Goal: Information Seeking & Learning: Learn about a topic

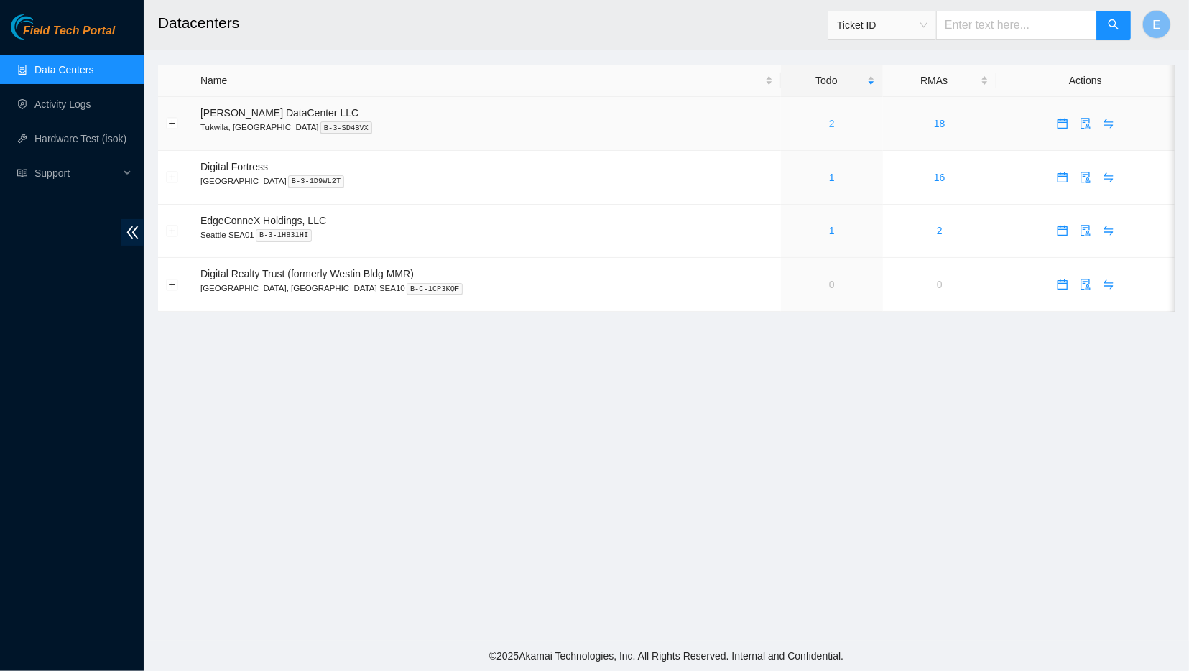
click at [829, 129] on link "2" at bounding box center [832, 123] width 6 height 11
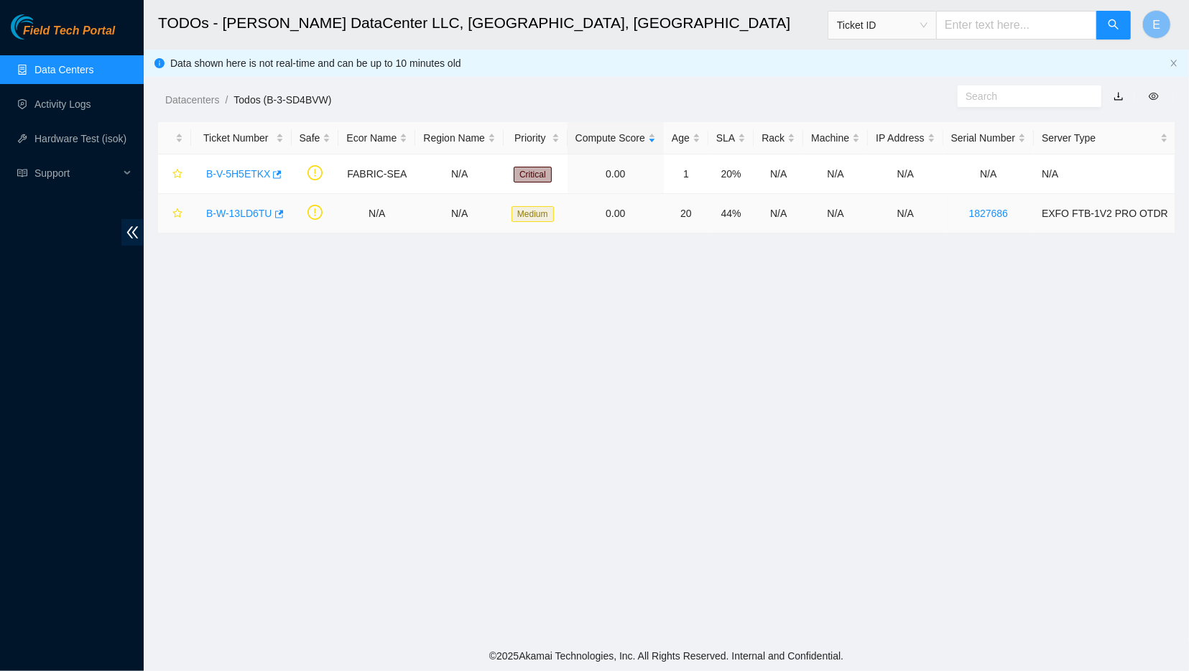
click at [221, 212] on link "B-W-13LD6TU" at bounding box center [239, 213] width 66 height 11
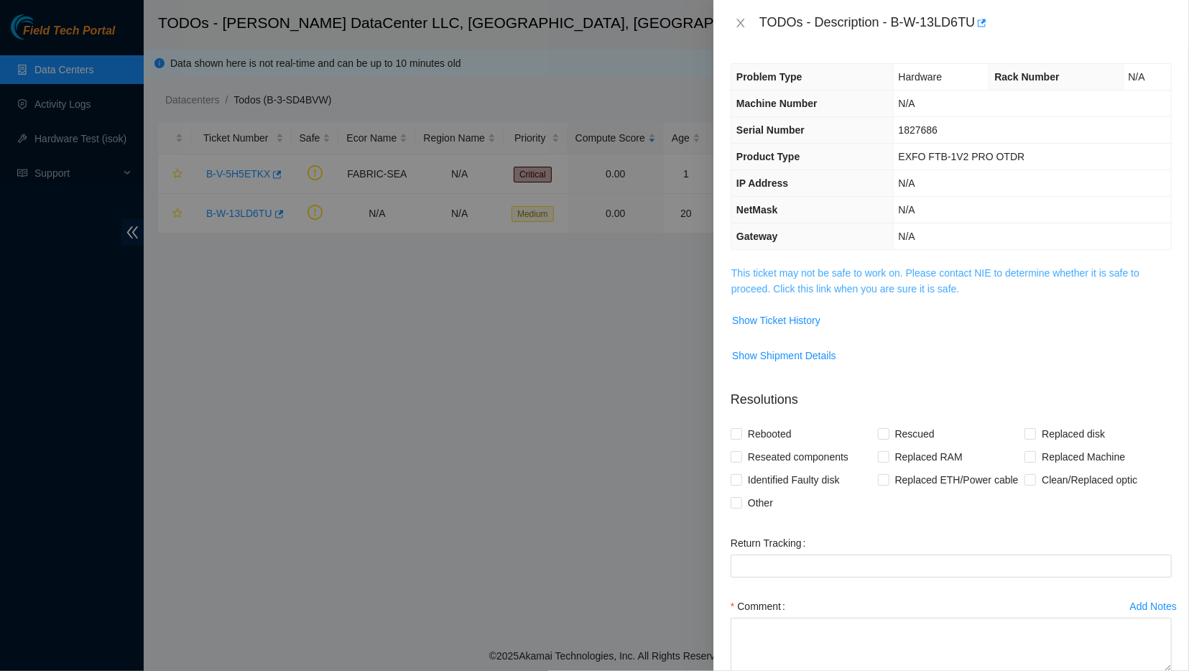
click at [771, 286] on link "This ticket may not be safe to work on. Please contact NIE to determine whether…" at bounding box center [935, 280] width 408 height 27
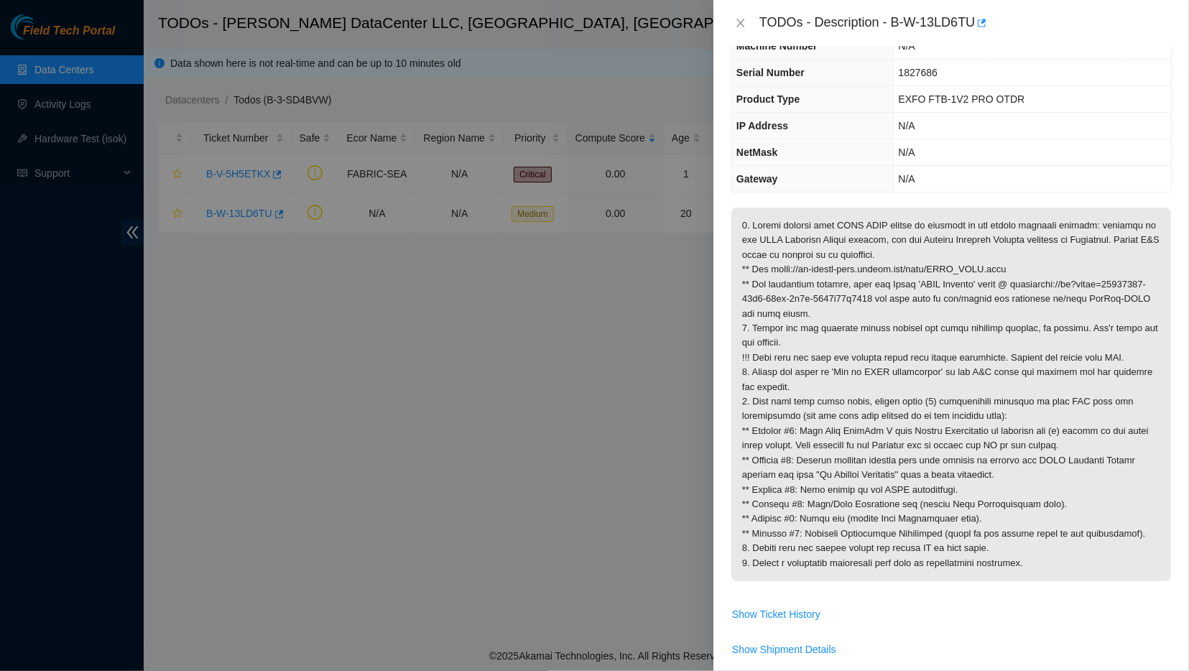
scroll to position [59, 0]
click at [649, 350] on div at bounding box center [594, 335] width 1189 height 671
click at [738, 20] on icon "close" at bounding box center [740, 22] width 11 height 11
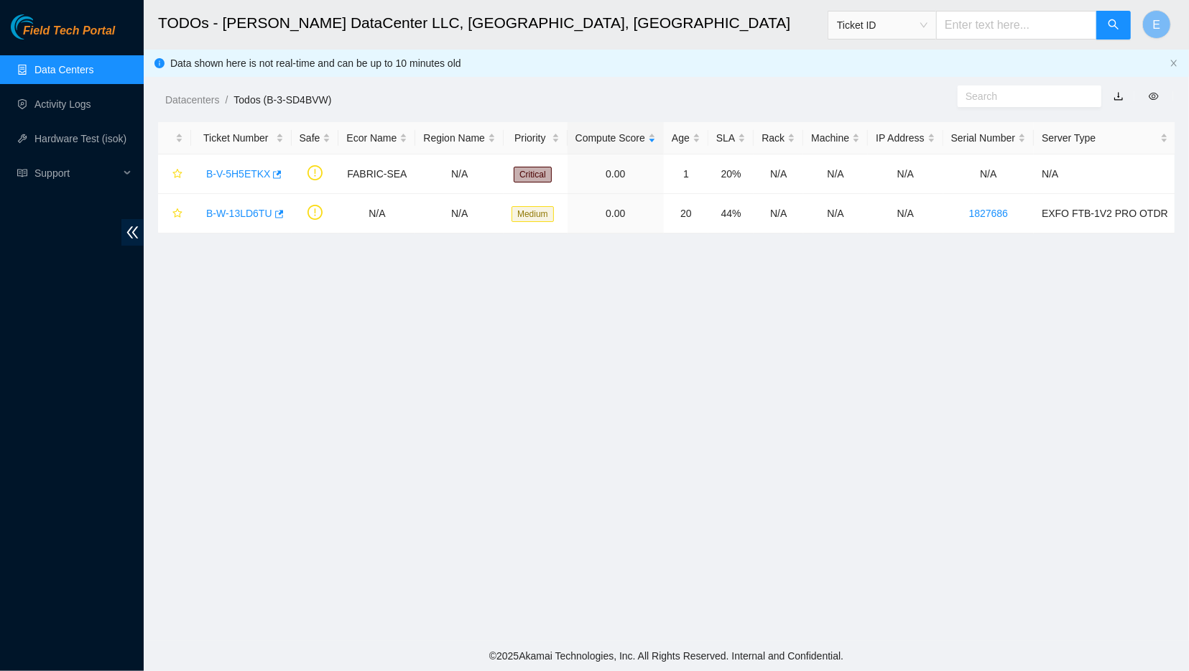
scroll to position [75, 0]
